Goal: Check status

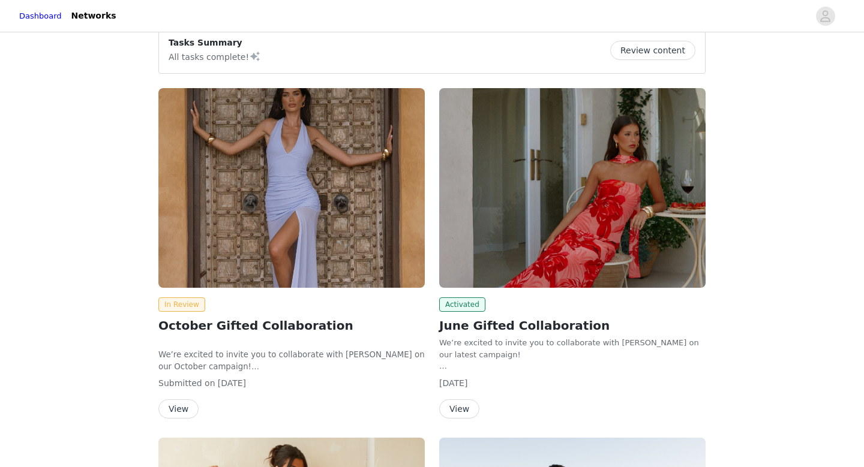
scroll to position [124, 0]
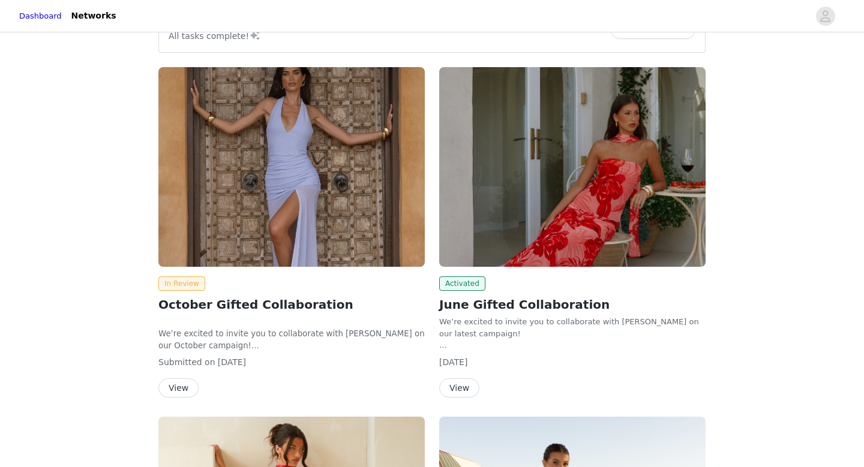
click at [181, 388] on button "View" at bounding box center [178, 388] width 40 height 19
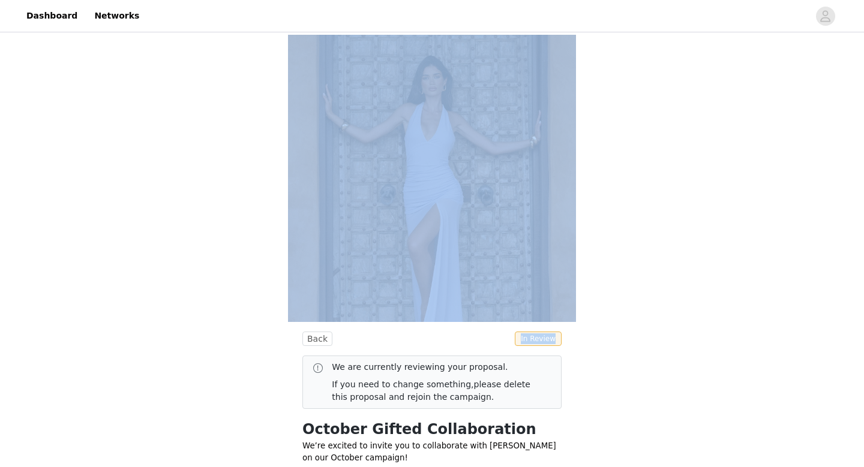
drag, startPoint x: 181, startPoint y: 388, endPoint x: 228, endPoint y: 199, distance: 194.1
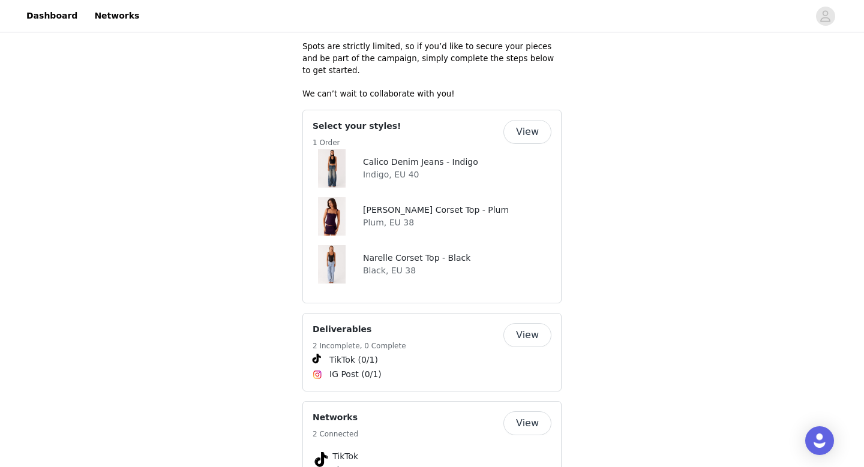
scroll to position [472, 0]
